Goal: Task Accomplishment & Management: Manage account settings

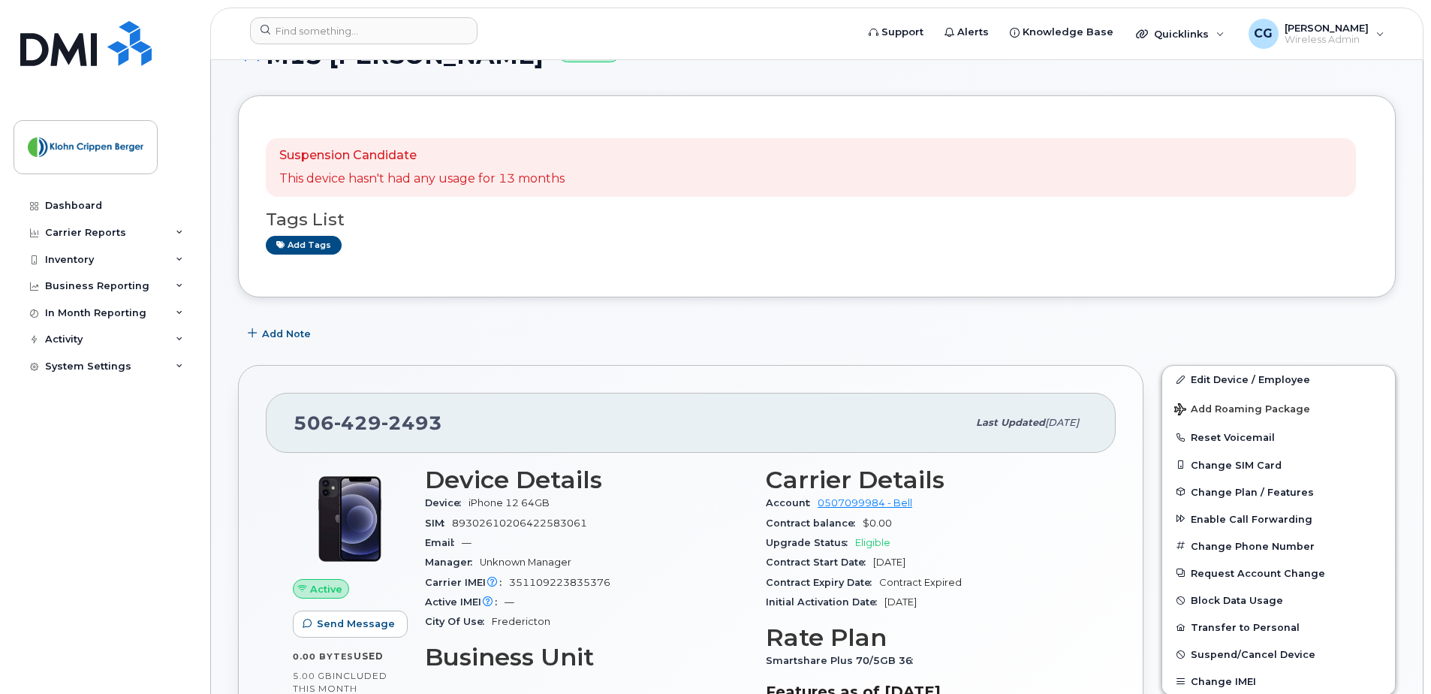
scroll to position [244, 0]
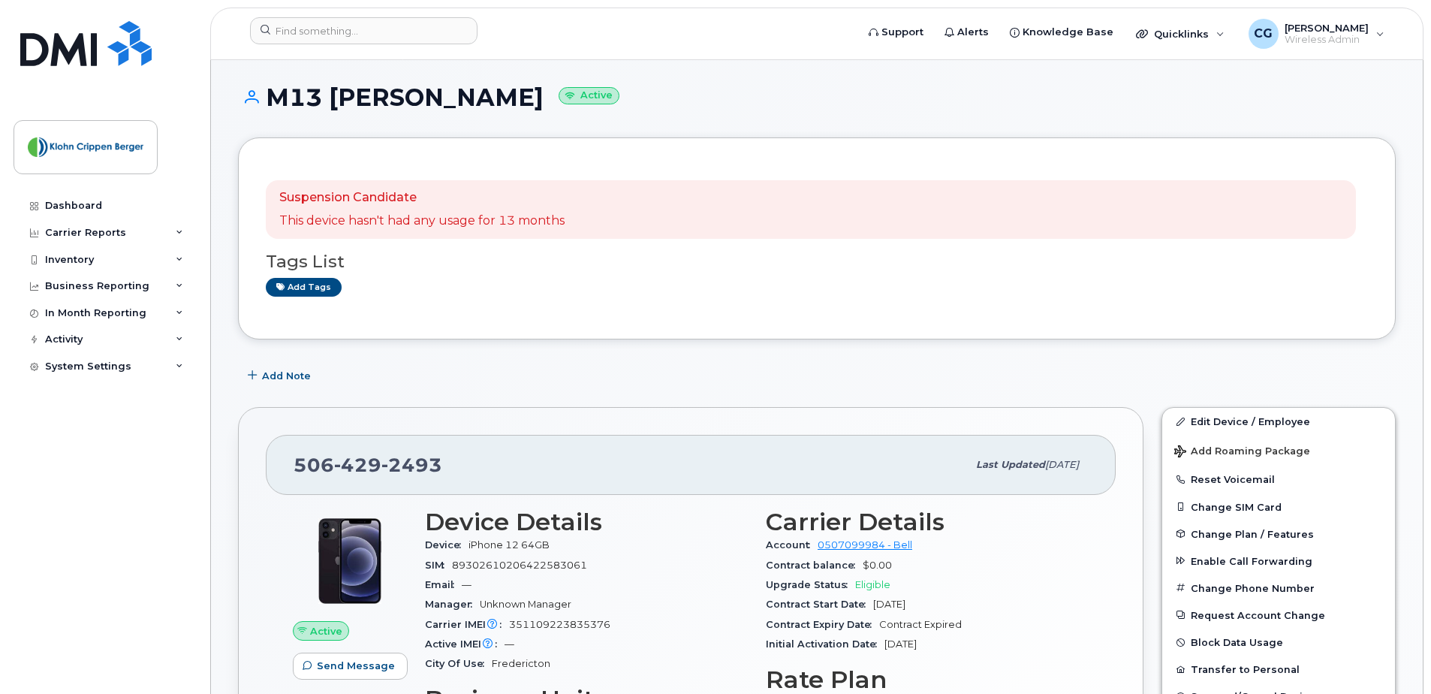
scroll to position [0, 0]
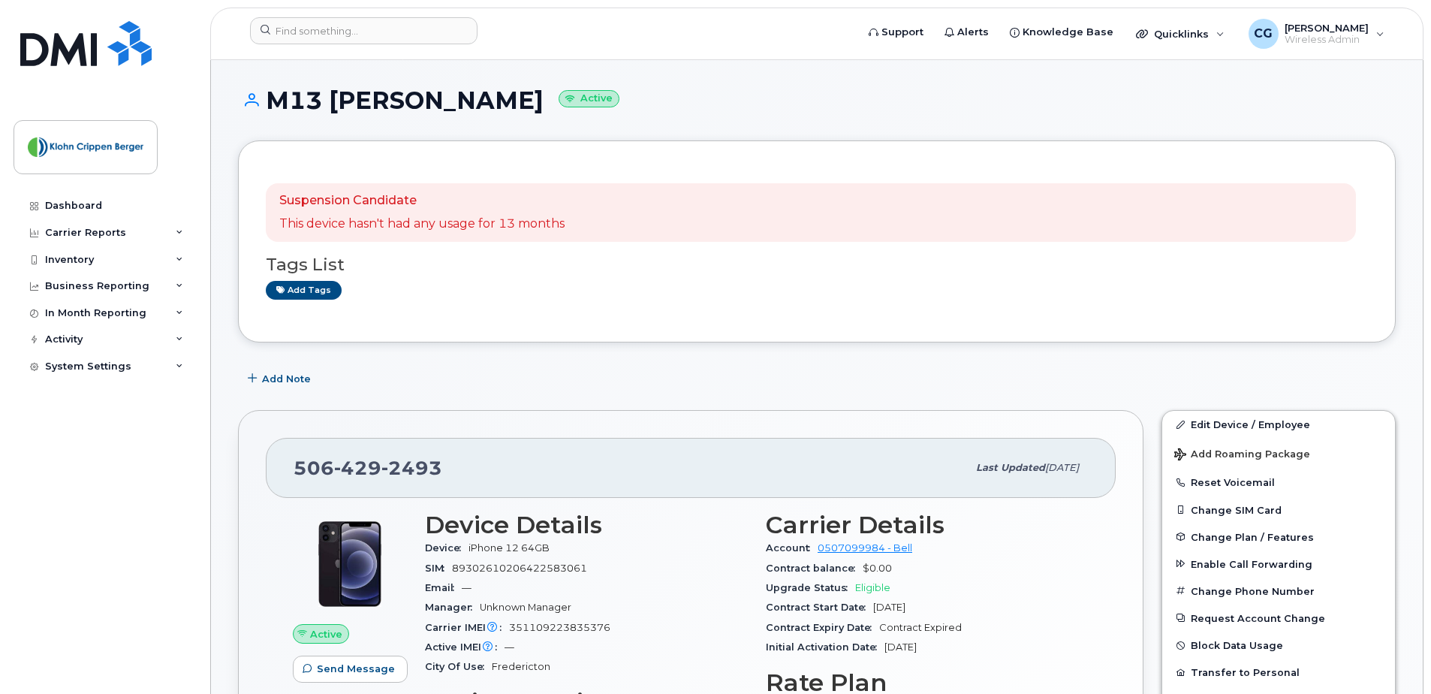
click at [493, 97] on h1 "M13 Jonathan Keizer Active" at bounding box center [817, 100] width 1158 height 26
copy h1 "Keizer"
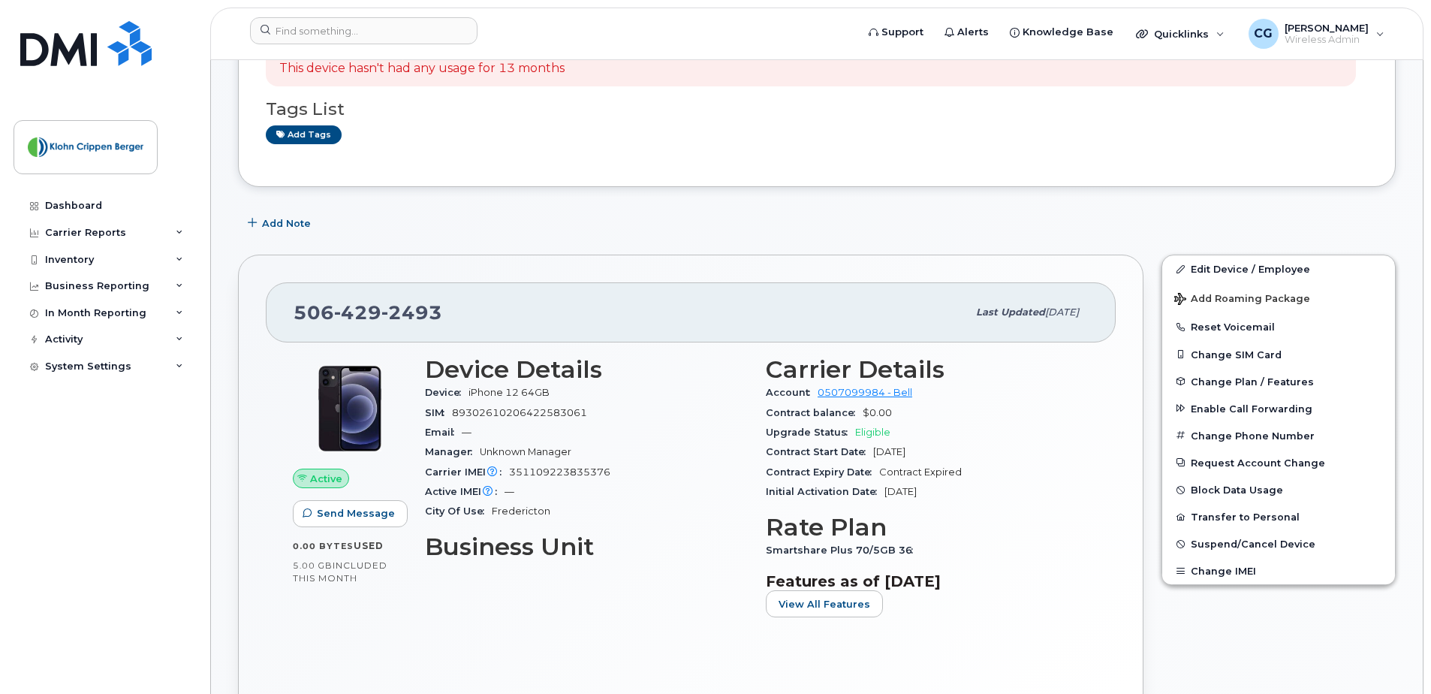
scroll to position [169, 0]
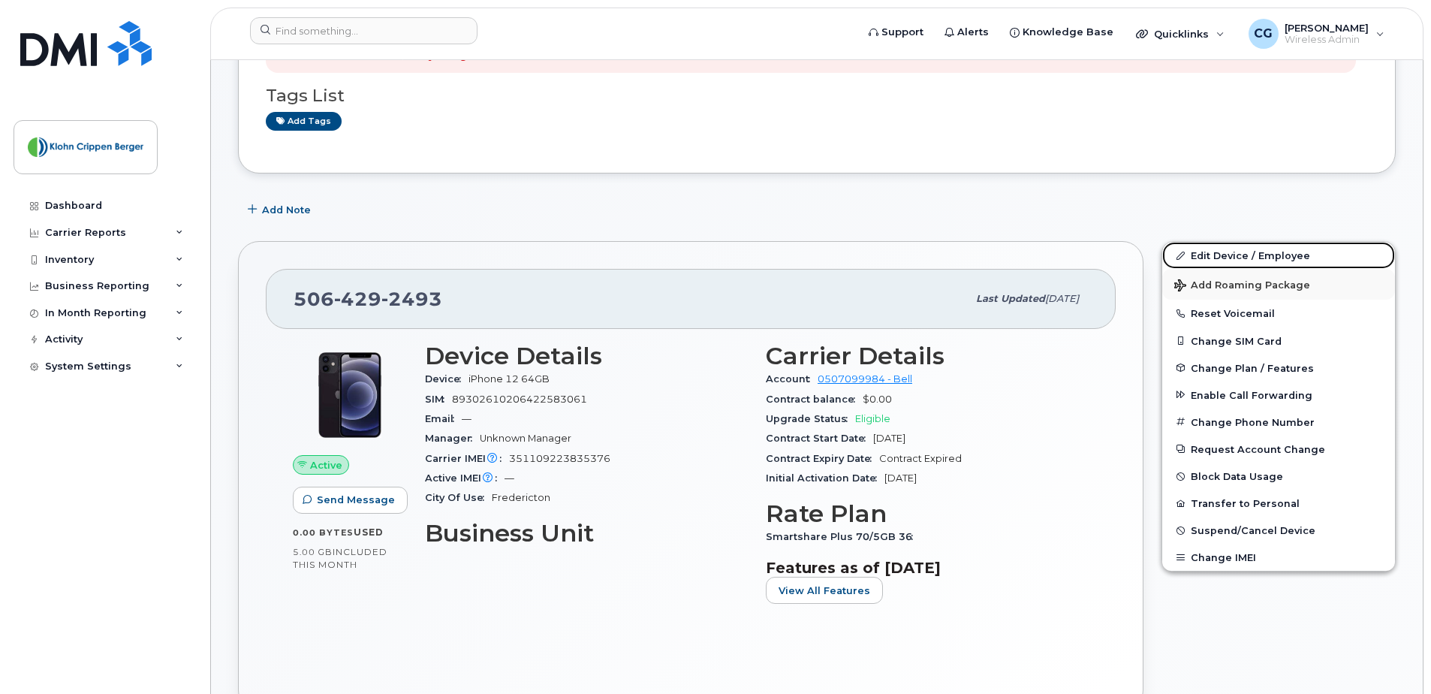
drag, startPoint x: 1242, startPoint y: 256, endPoint x: 1238, endPoint y: 272, distance: 16.4
click at [1242, 256] on link "Edit Device / Employee" at bounding box center [1279, 255] width 233 height 27
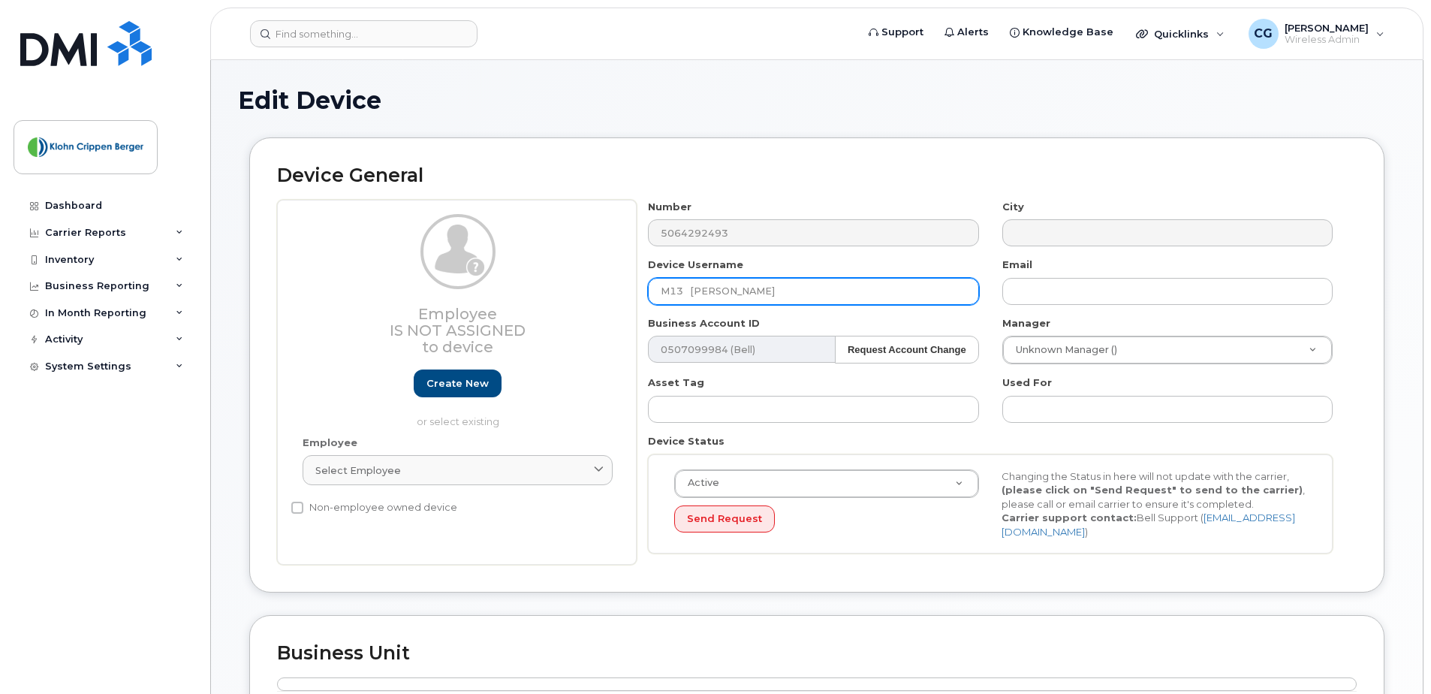
drag, startPoint x: 780, startPoint y: 297, endPoint x: 692, endPoint y: 294, distance: 87.9
click at [692, 294] on input "M13 [PERSON_NAME]" at bounding box center [813, 291] width 330 height 27
click at [749, 290] on input "M13 [GEOGRAPHIC_DATA]" at bounding box center [813, 291] width 330 height 27
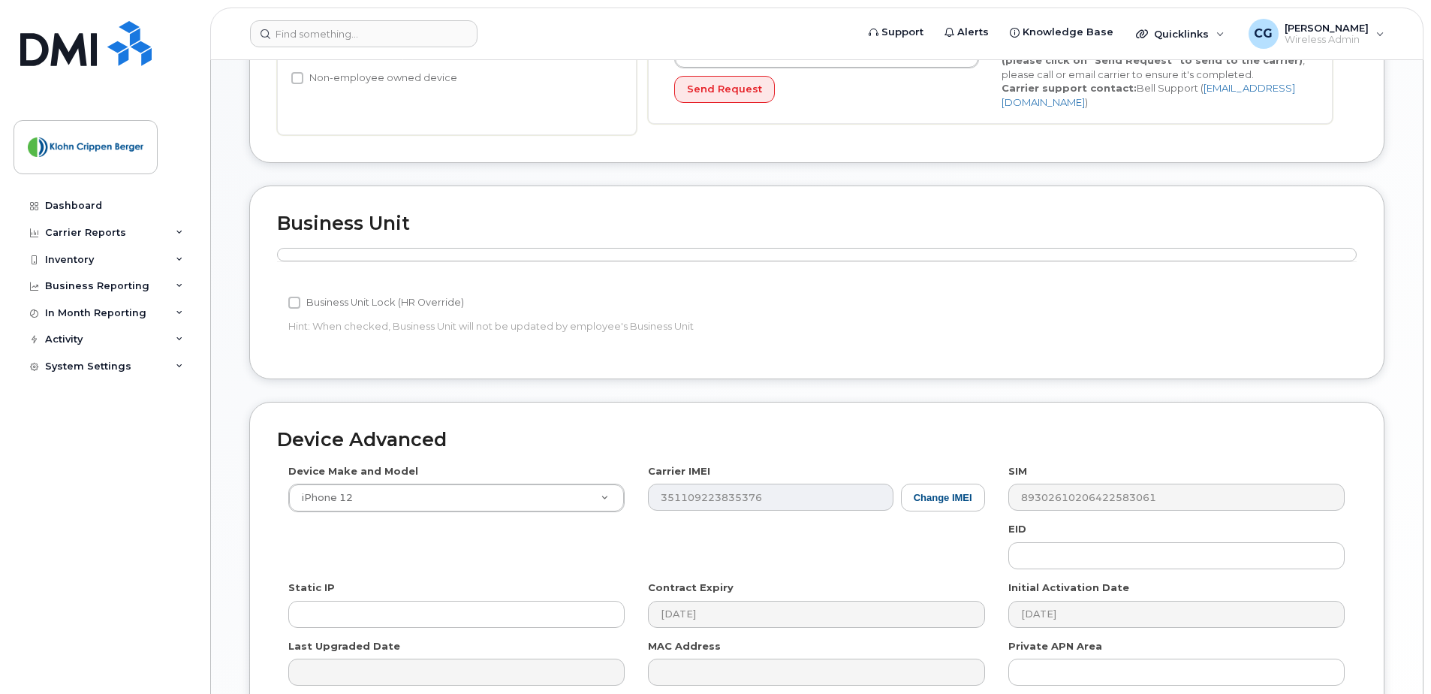
scroll to position [586, 0]
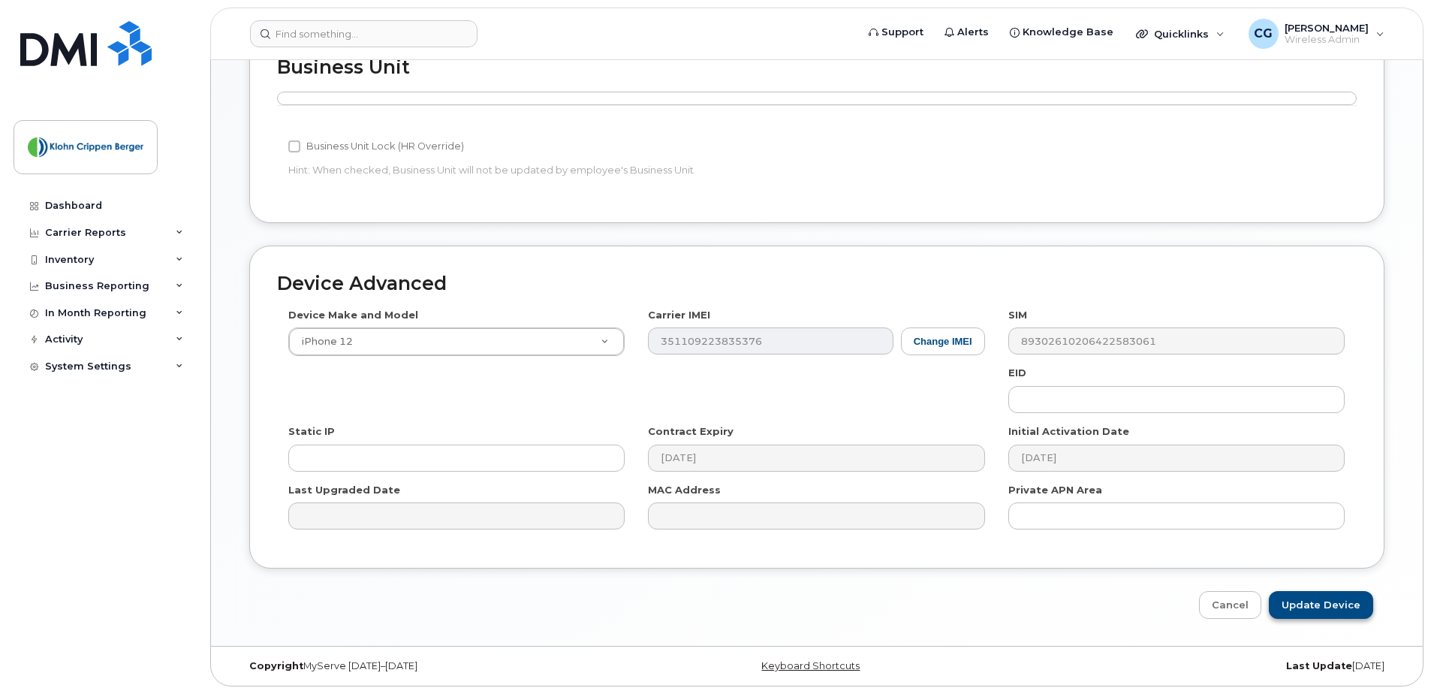
type input "M13 [GEOGRAPHIC_DATA]"
click at [1310, 598] on input "Update Device" at bounding box center [1321, 605] width 104 height 28
type input "Saving..."
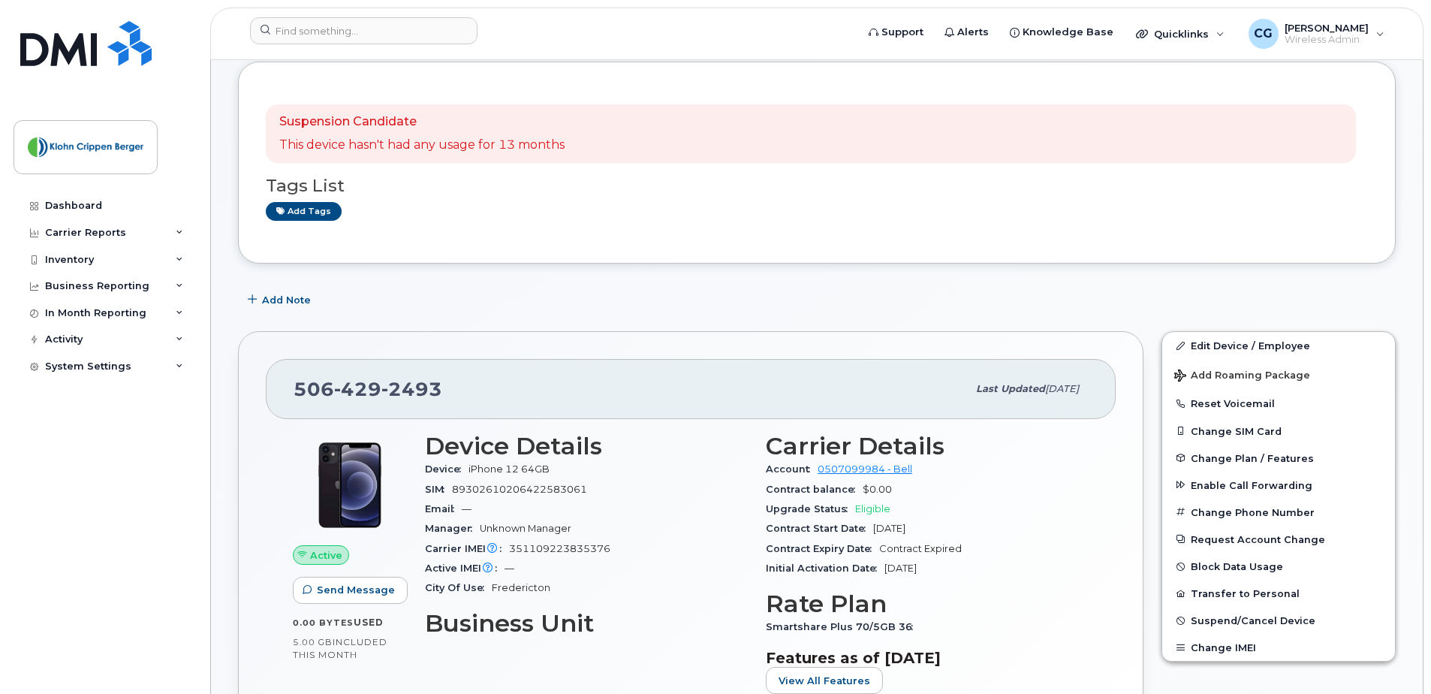
scroll to position [75, 0]
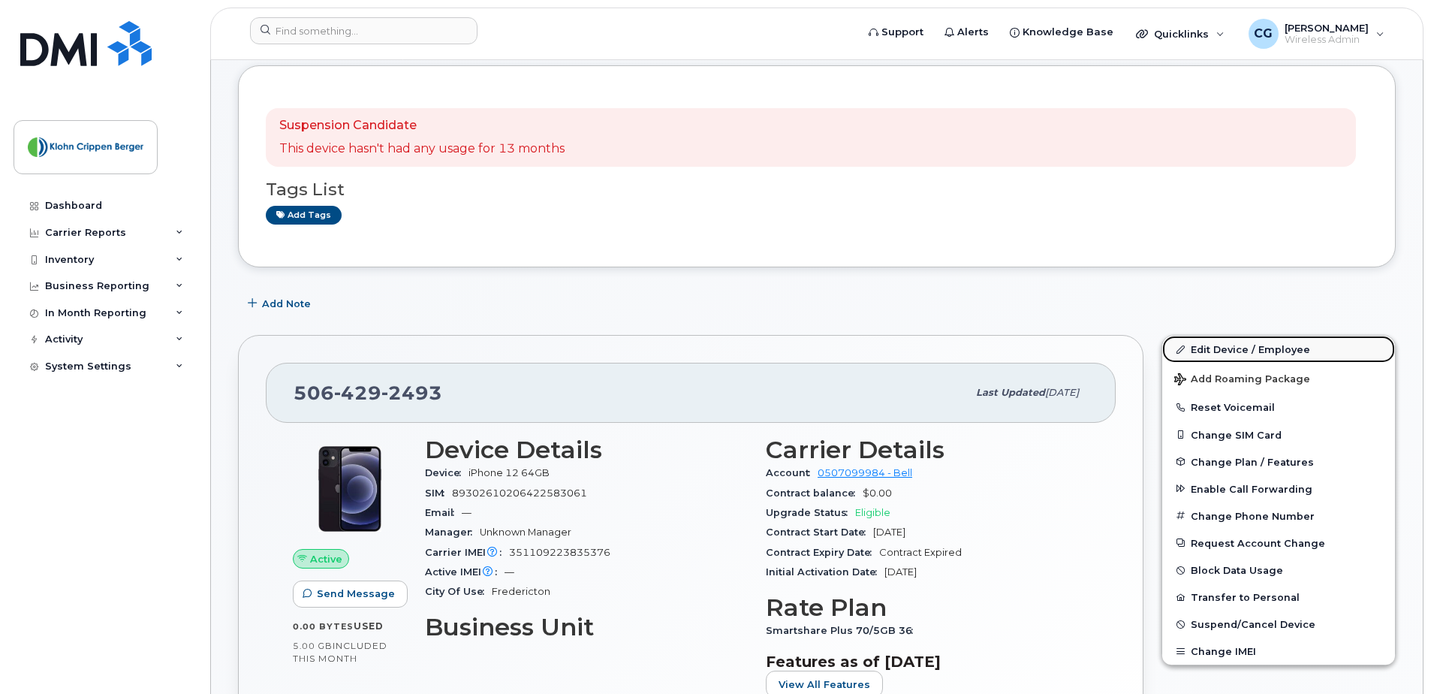
click at [1263, 352] on link "Edit Device / Employee" at bounding box center [1279, 349] width 233 height 27
